Goal: Information Seeking & Learning: Learn about a topic

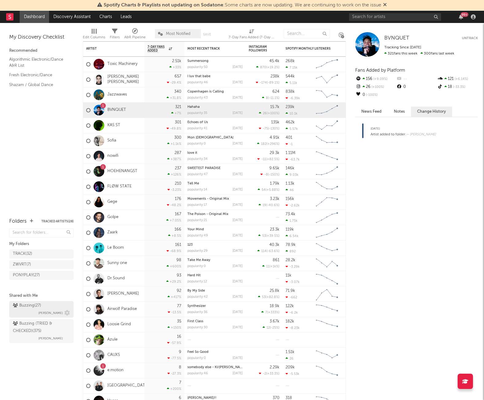
click at [37, 307] on div "Buzzing ( 27 )" at bounding box center [27, 305] width 28 height 7
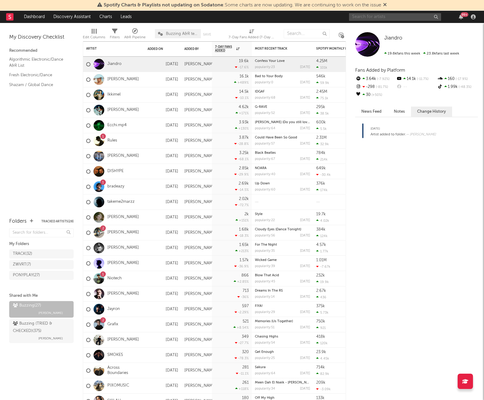
click at [410, 17] on input "text" at bounding box center [395, 17] width 92 height 8
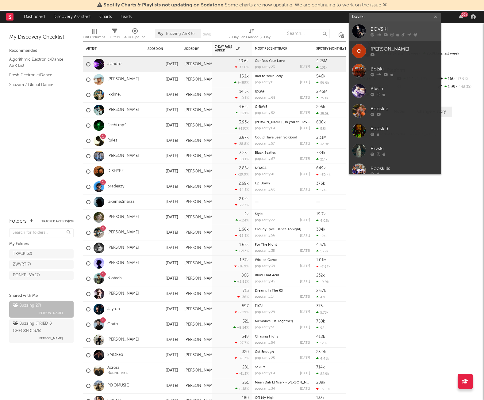
type input "bovski"
click at [405, 27] on div "BOVSKI" at bounding box center [403, 28] width 67 height 7
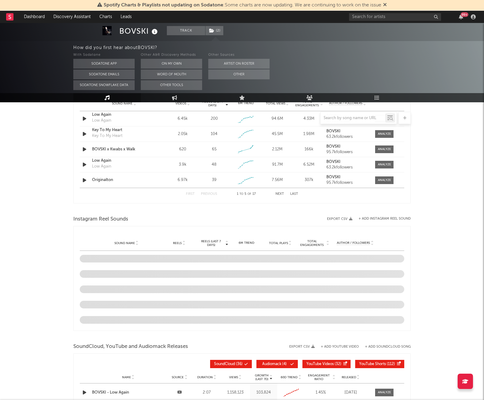
select select "6m"
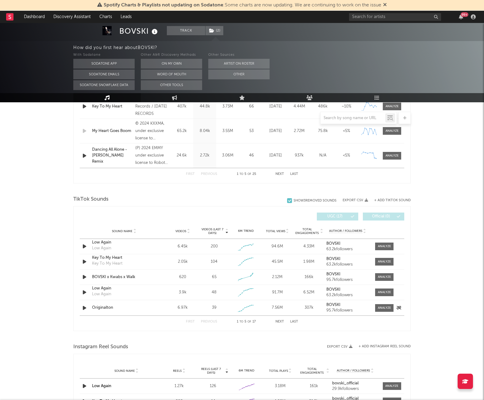
scroll to position [236, 0]
